Goal: Understand process/instructions

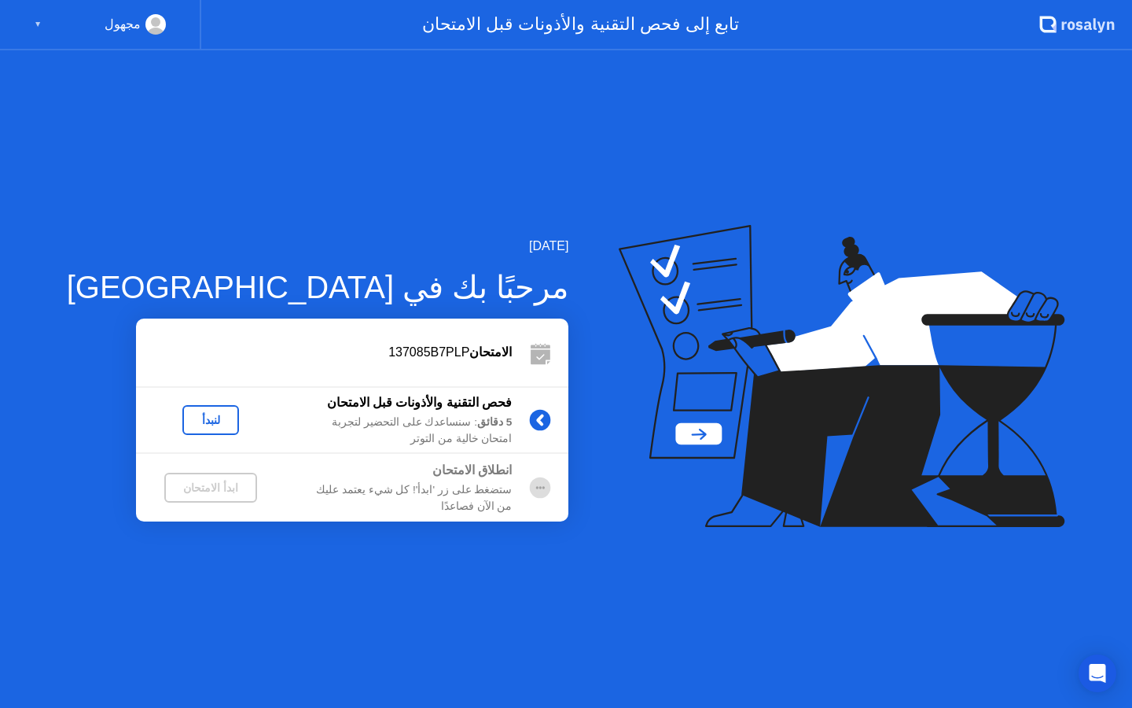
click at [189, 423] on div "لنبدأ" at bounding box center [211, 420] width 44 height 13
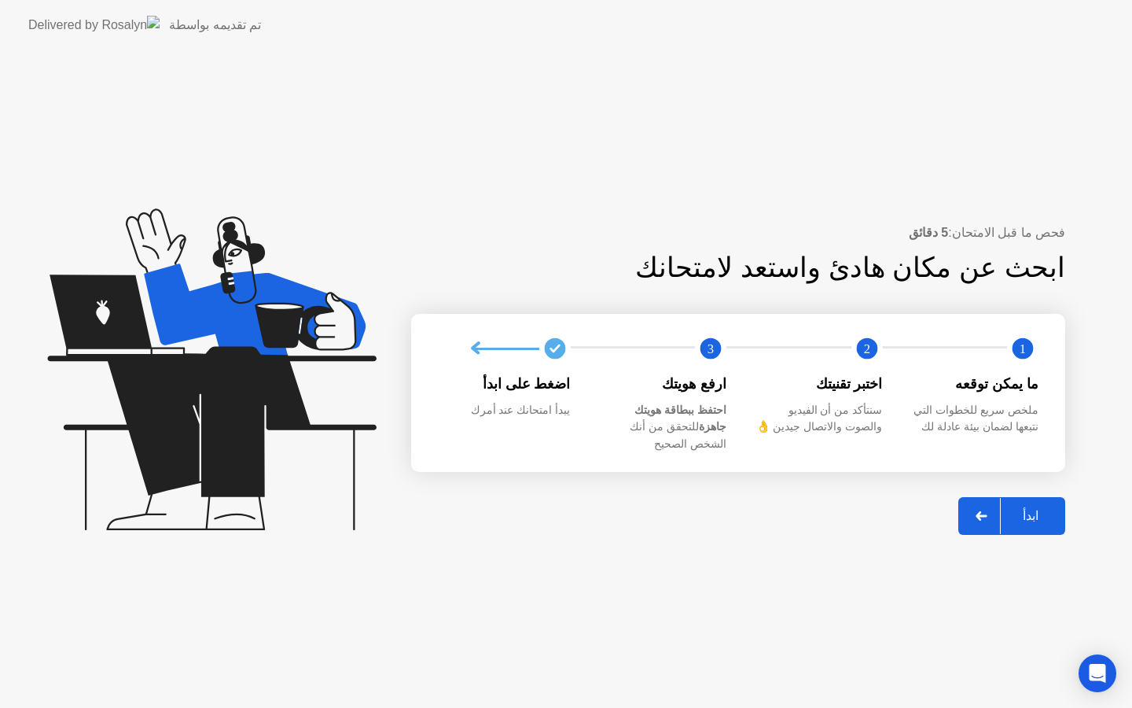
click at [1027, 509] on div "ابدأ" at bounding box center [1031, 515] width 60 height 15
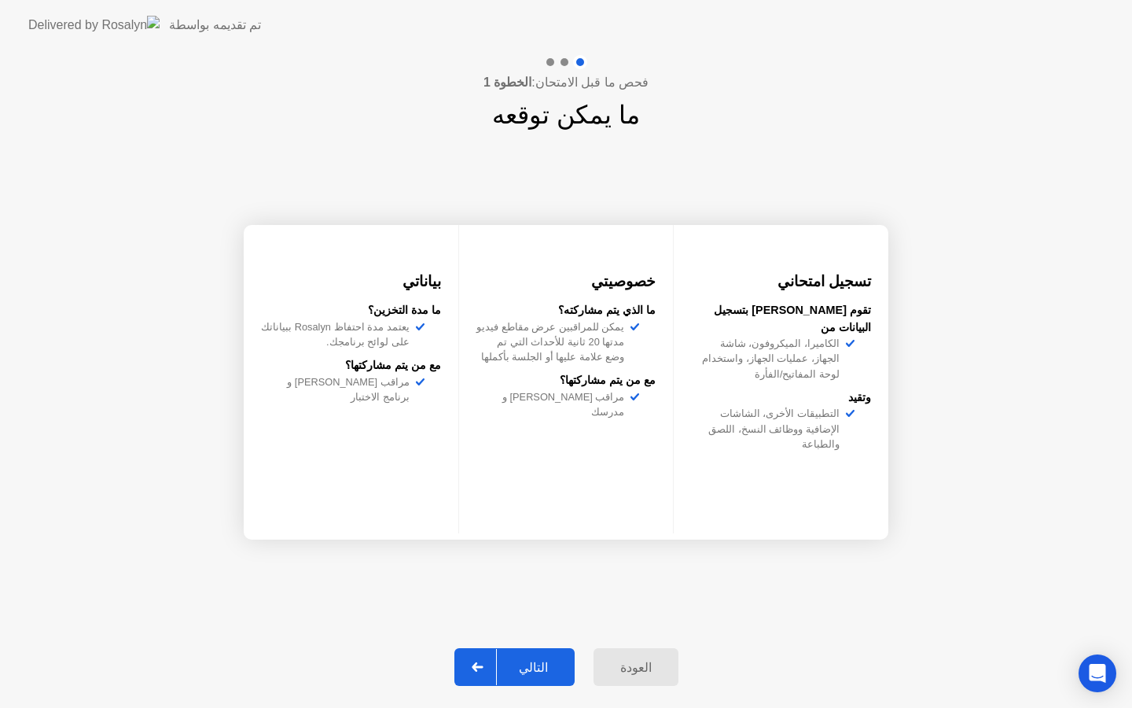
click at [527, 663] on div "التالي" at bounding box center [533, 667] width 73 height 15
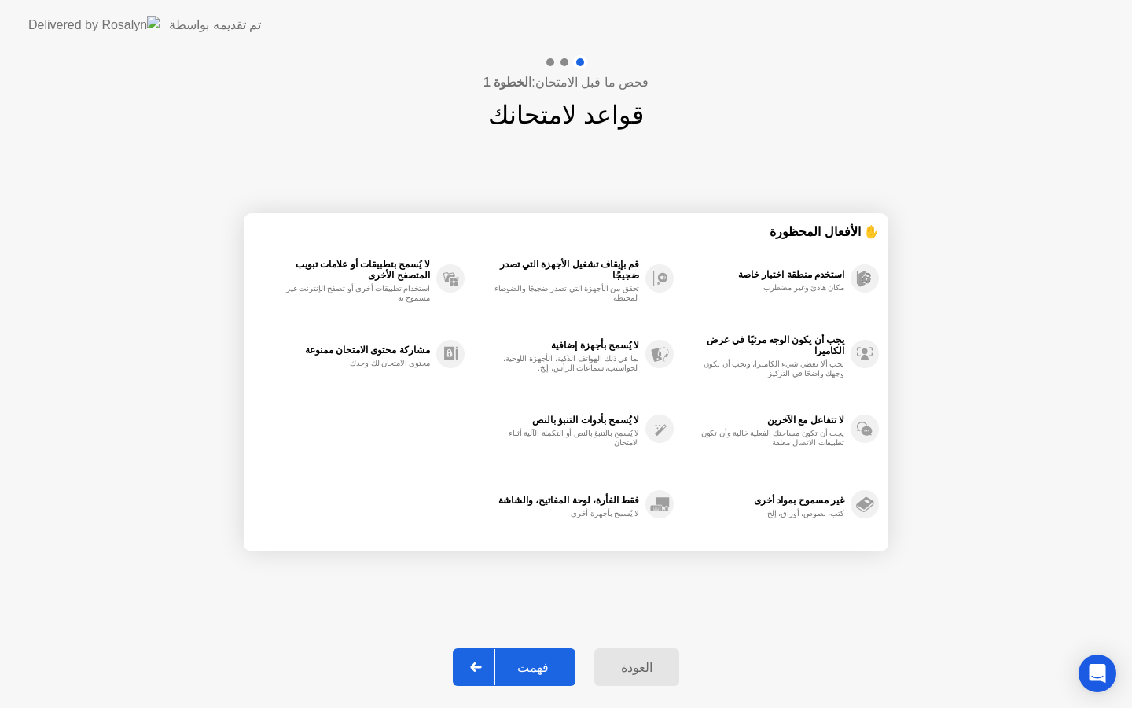
click at [532, 666] on div "فهمت" at bounding box center [532, 667] width 75 height 15
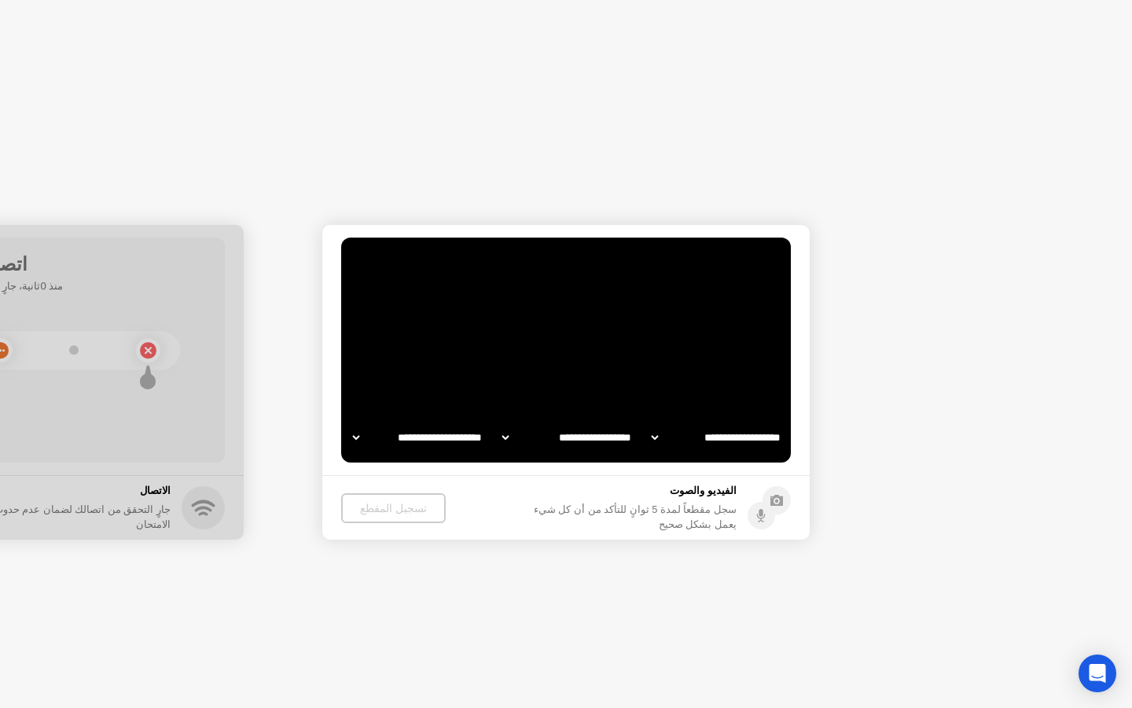
select select "**********"
select select "*******"
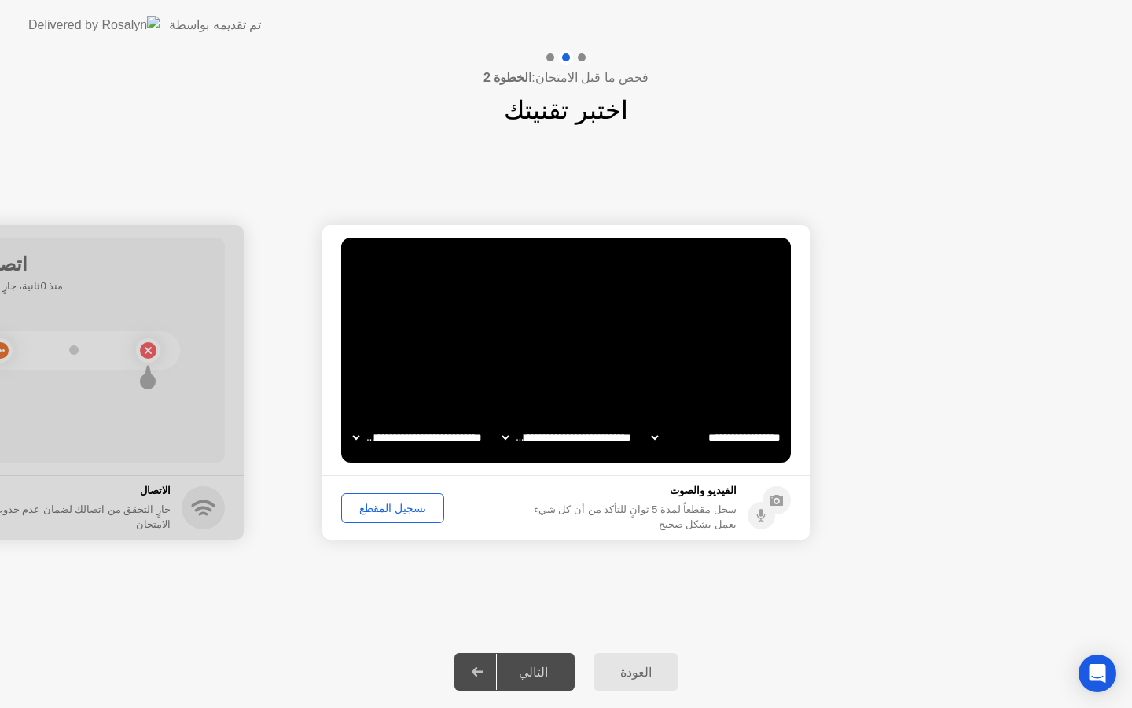
click at [398, 510] on div "تسجيل المقطع" at bounding box center [393, 508] width 92 height 13
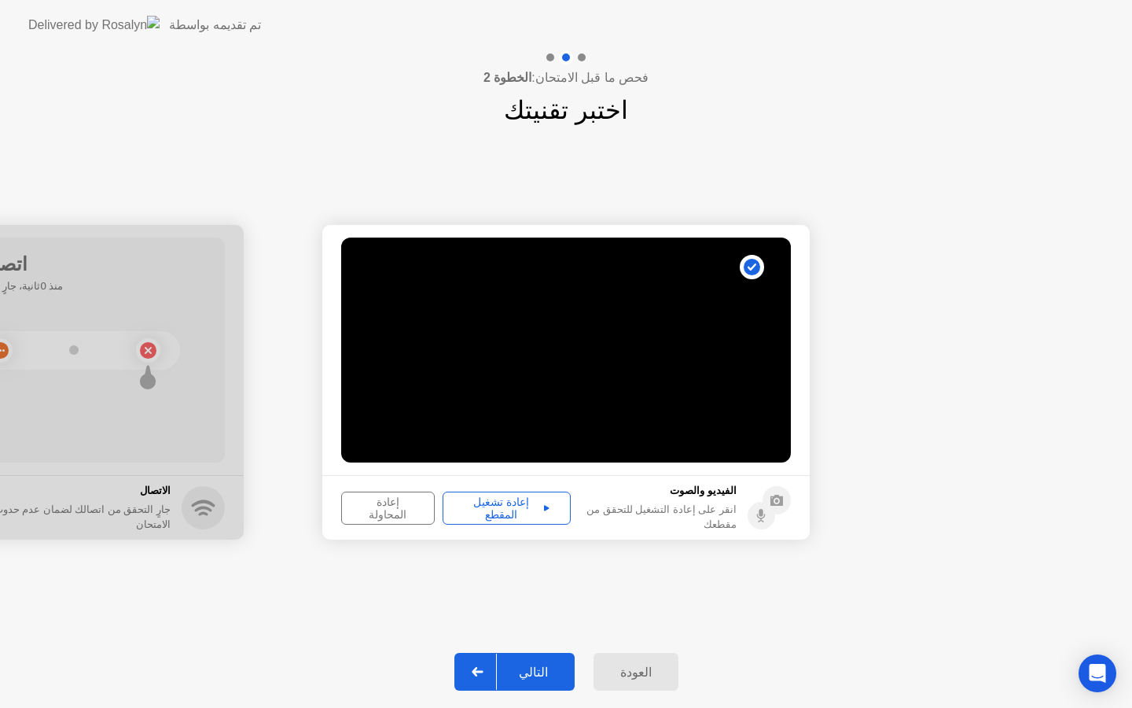
click at [533, 670] on div "التالي" at bounding box center [533, 672] width 73 height 15
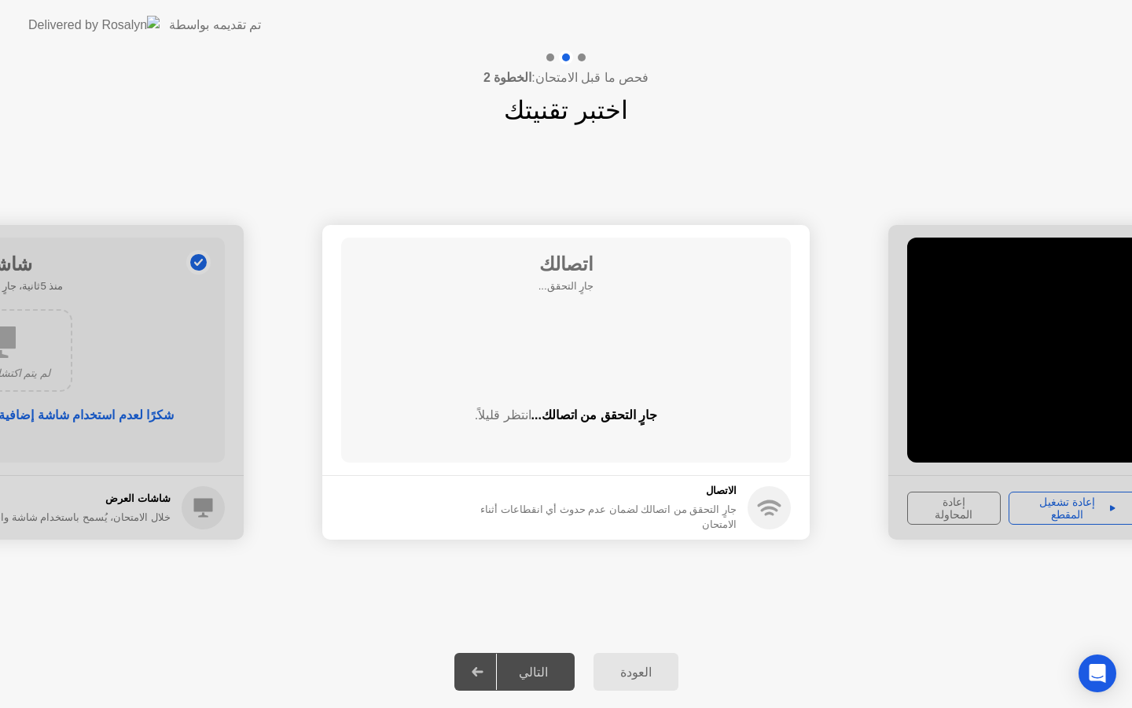
click at [544, 671] on div "التالي" at bounding box center [533, 672] width 73 height 15
click at [521, 668] on div "التالي" at bounding box center [533, 672] width 73 height 15
click at [536, 676] on div "التالي" at bounding box center [533, 672] width 73 height 15
click at [631, 675] on div "العودة" at bounding box center [635, 672] width 75 height 15
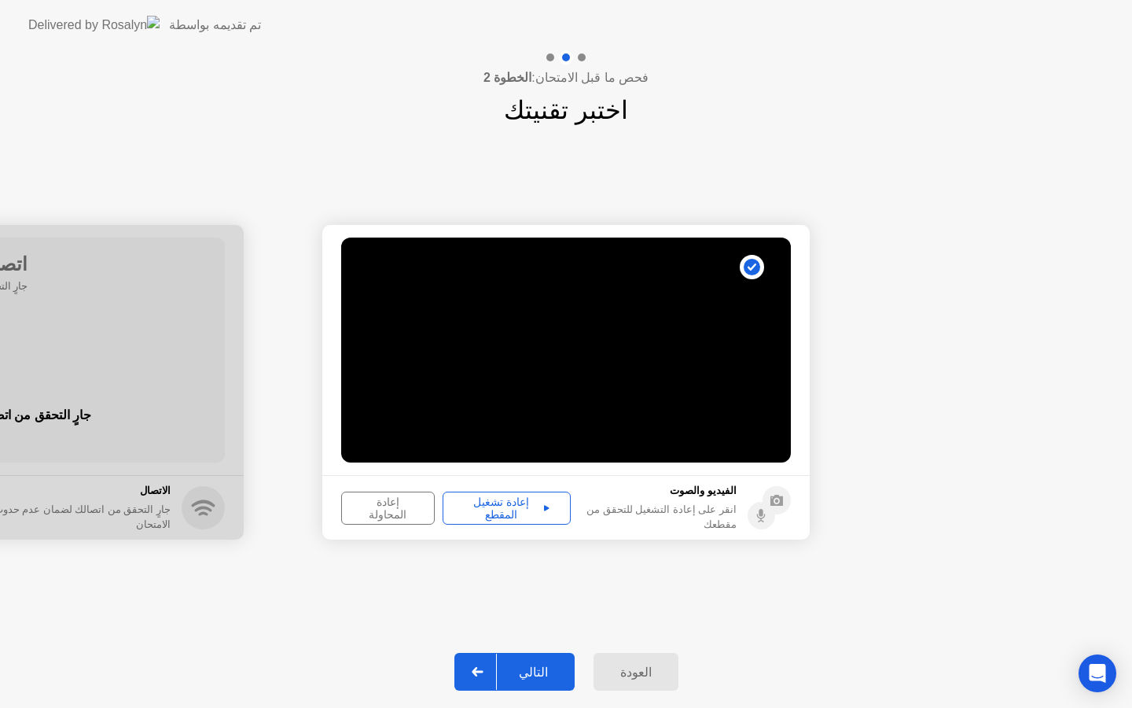
click at [631, 675] on div "العودة" at bounding box center [635, 672] width 75 height 15
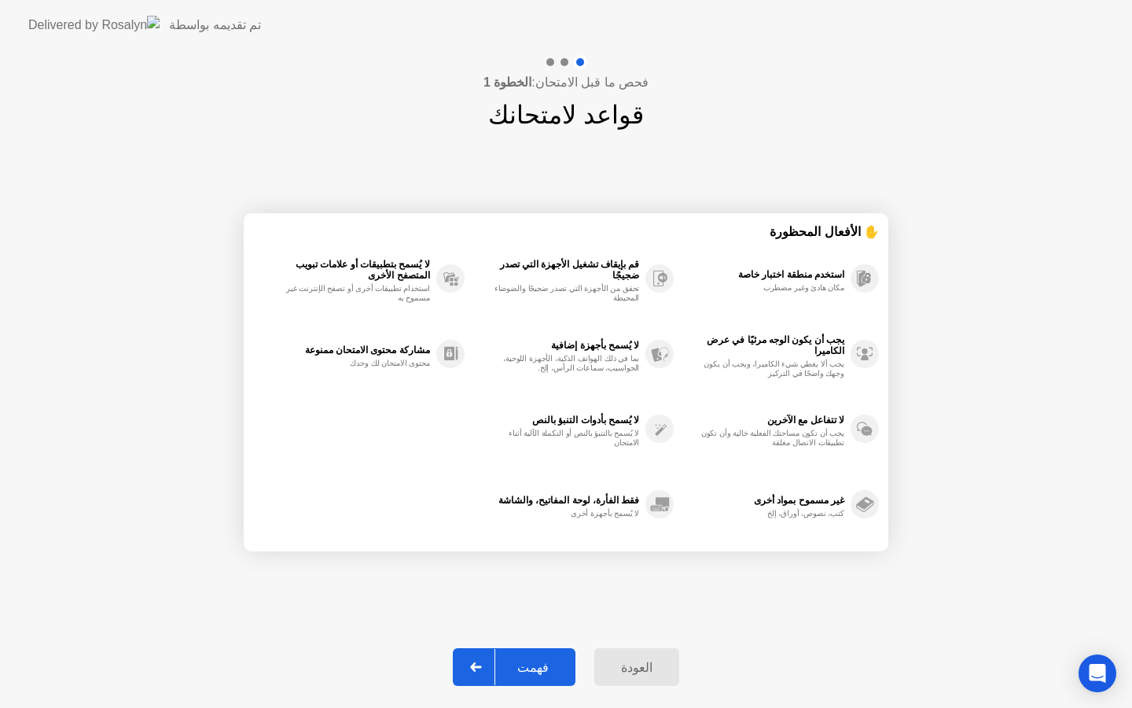
click at [631, 675] on div "العودة" at bounding box center [636, 667] width 75 height 15
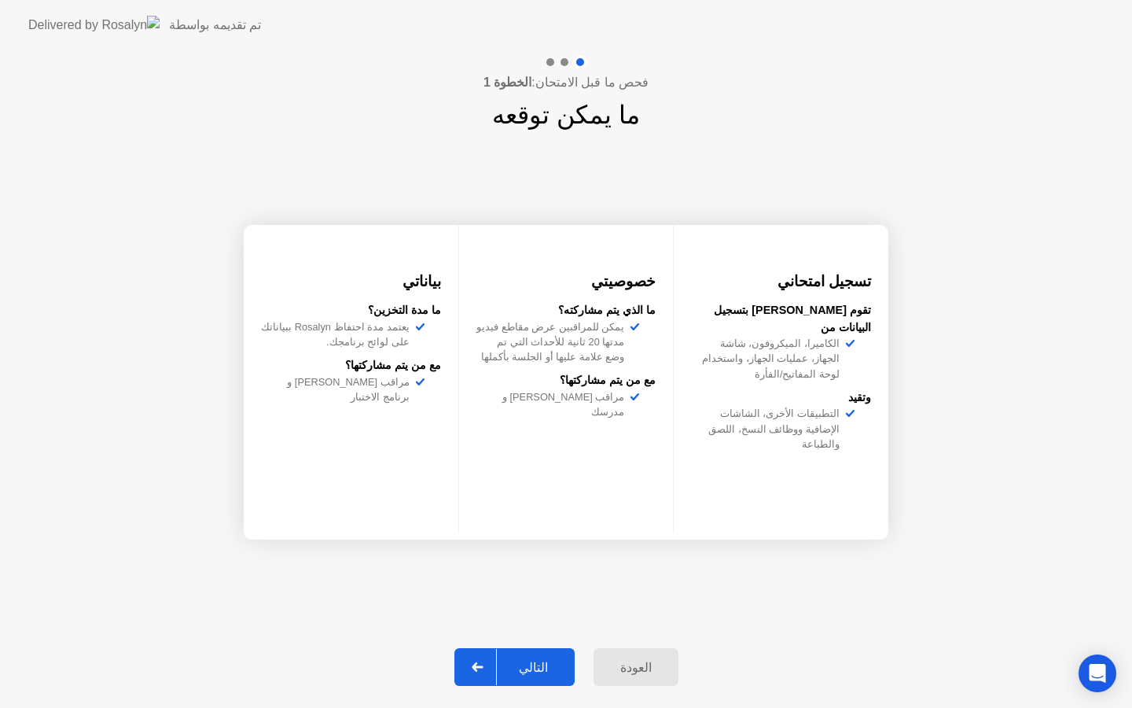
click at [631, 675] on div "العودة" at bounding box center [635, 667] width 75 height 15
